Goal: Information Seeking & Learning: Learn about a topic

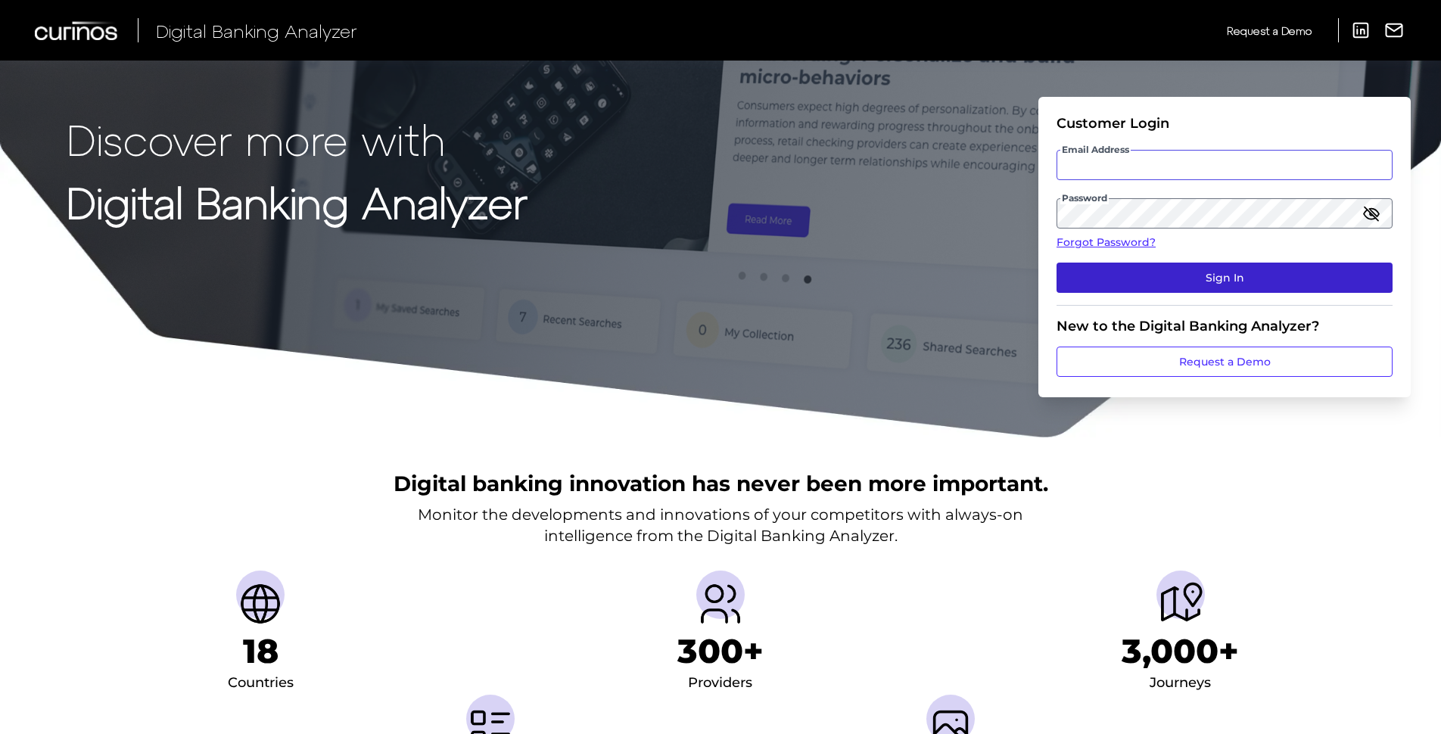
type input "[PERSON_NAME][EMAIL_ADDRESS][PERSON_NAME][DOMAIN_NAME]"
click at [1116, 276] on button "Sign In" at bounding box center [1224, 278] width 336 height 30
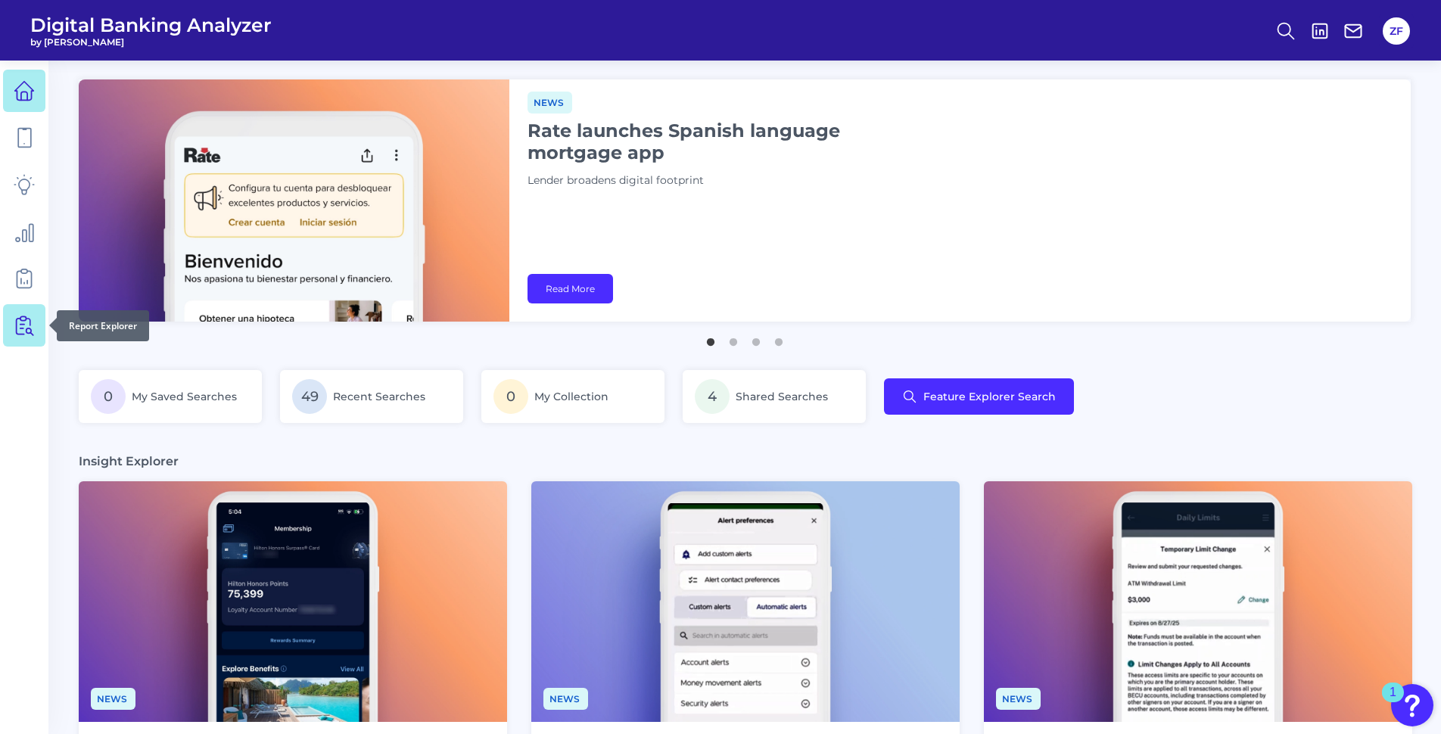
click at [23, 319] on icon at bounding box center [24, 325] width 21 height 21
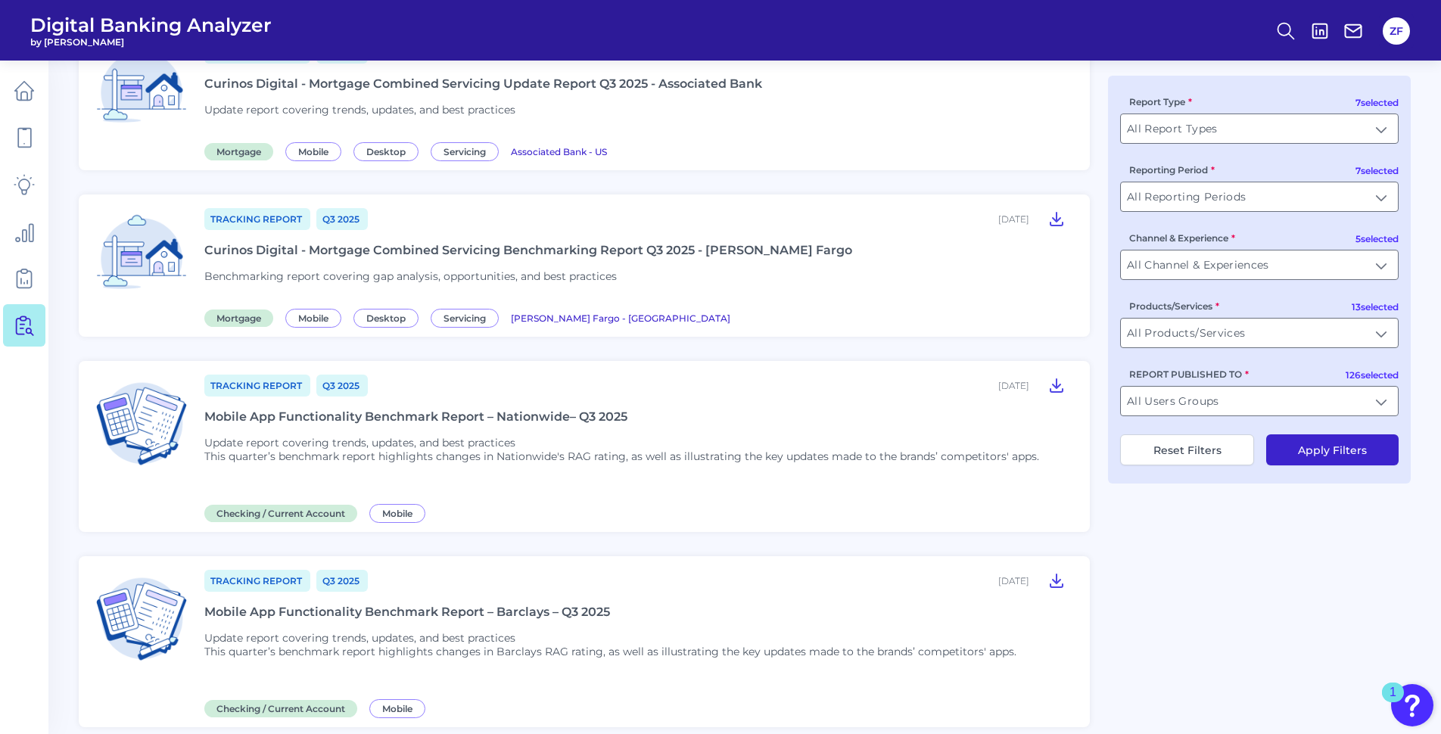
scroll to position [303, 0]
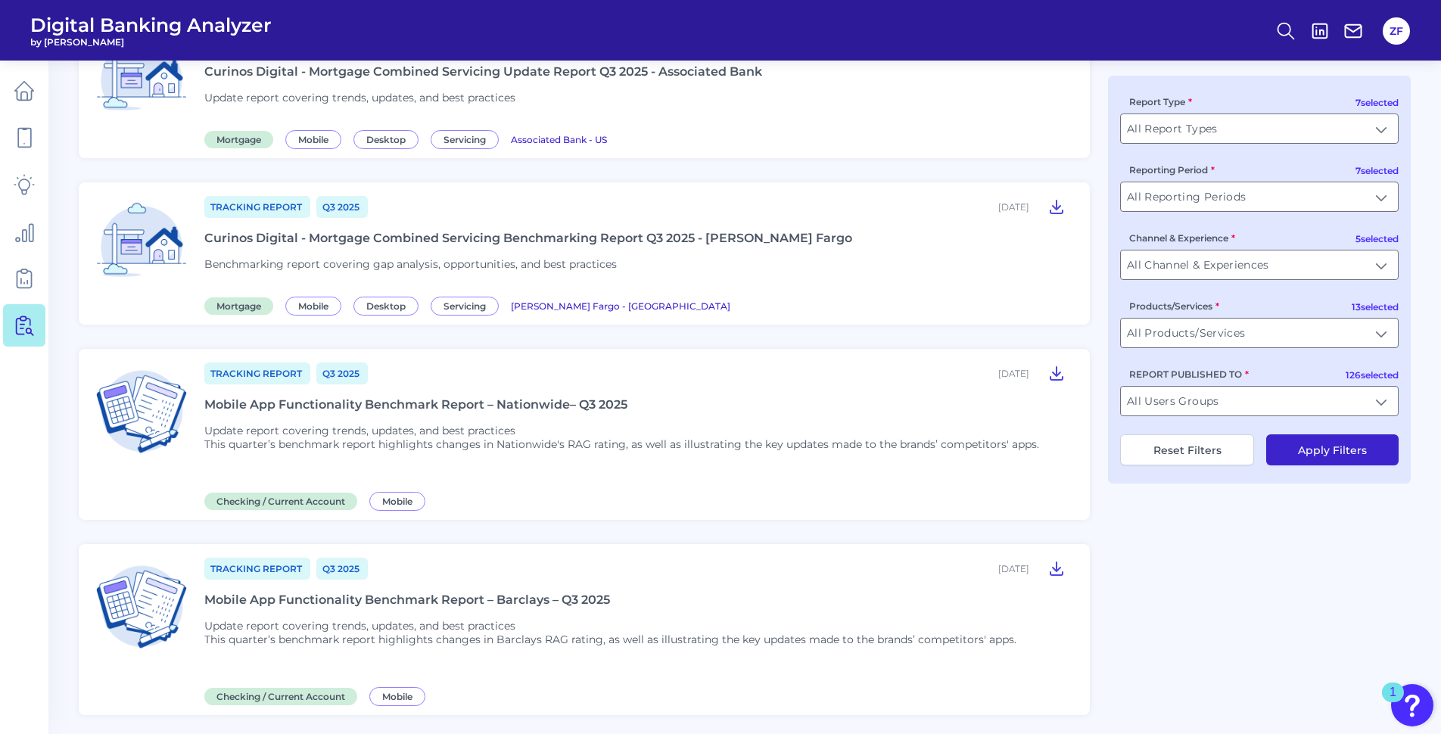
click at [375, 401] on div "Mobile App Functionality Benchmark Report – Nationwide– Q3 2025" at bounding box center [415, 404] width 423 height 14
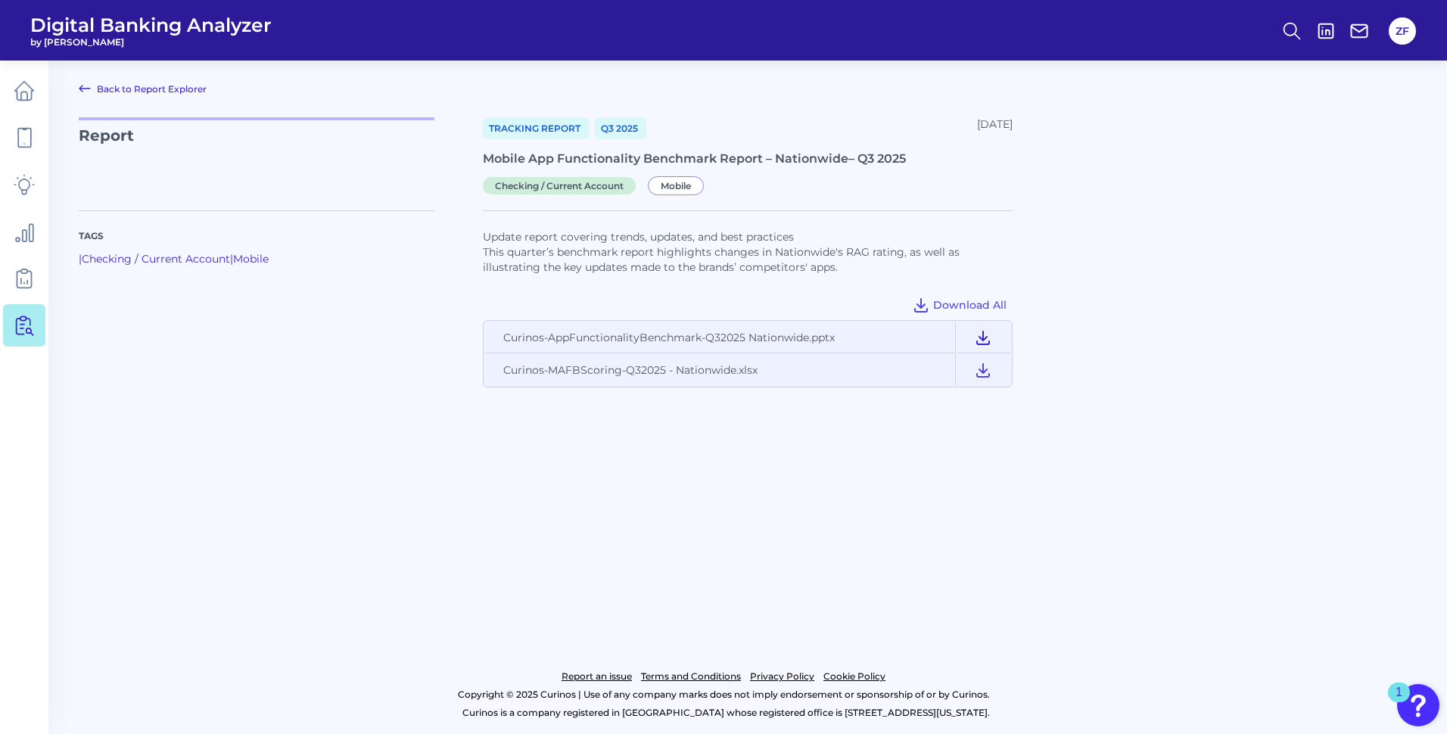
click at [982, 335] on icon at bounding box center [983, 337] width 18 height 18
